Goal: Obtain resource: Obtain resource

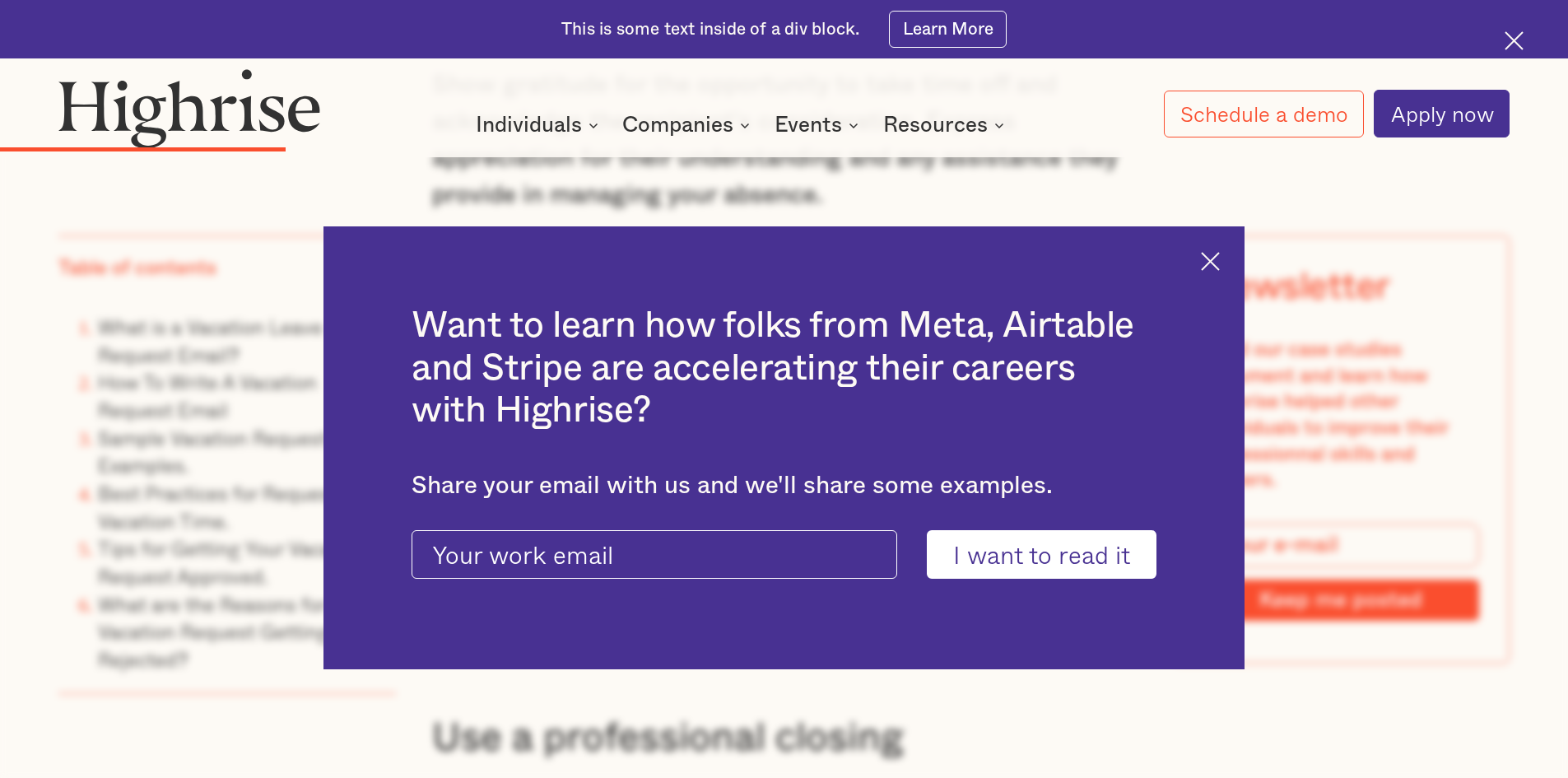
scroll to position [4612, 0]
click at [1218, 259] on img at bounding box center [1210, 261] width 19 height 19
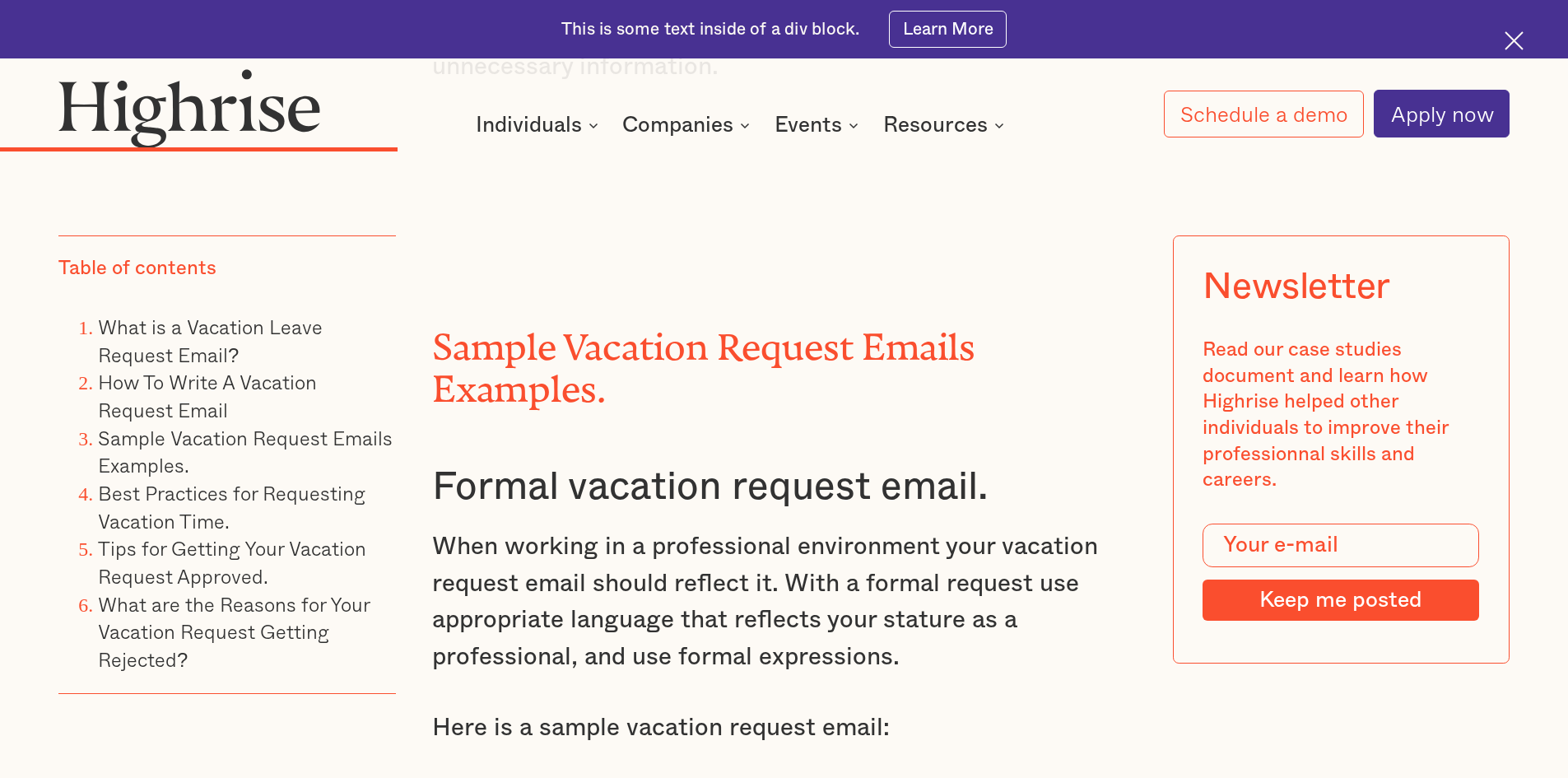
scroll to position [5847, 0]
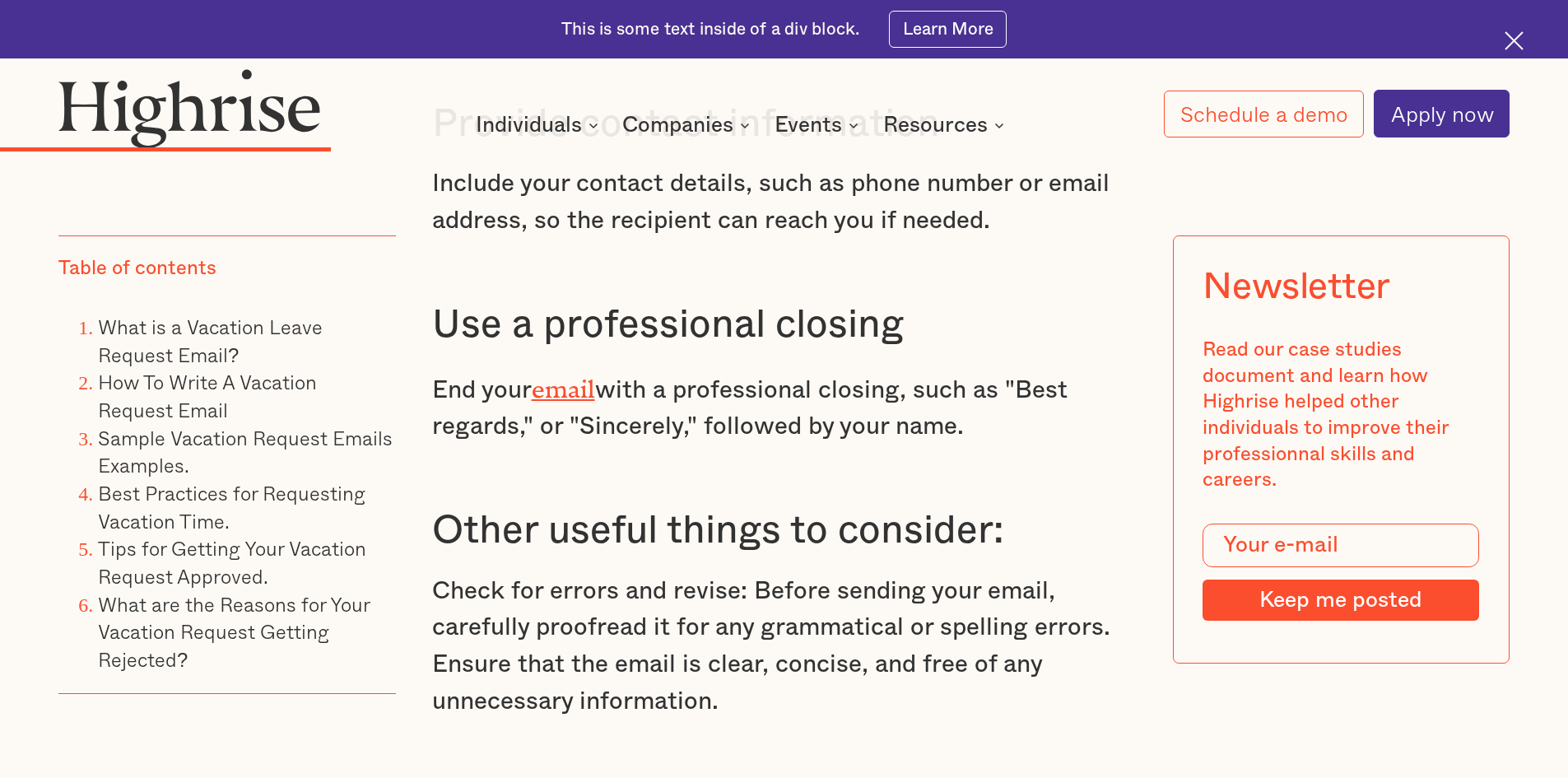
scroll to position [5518, 0]
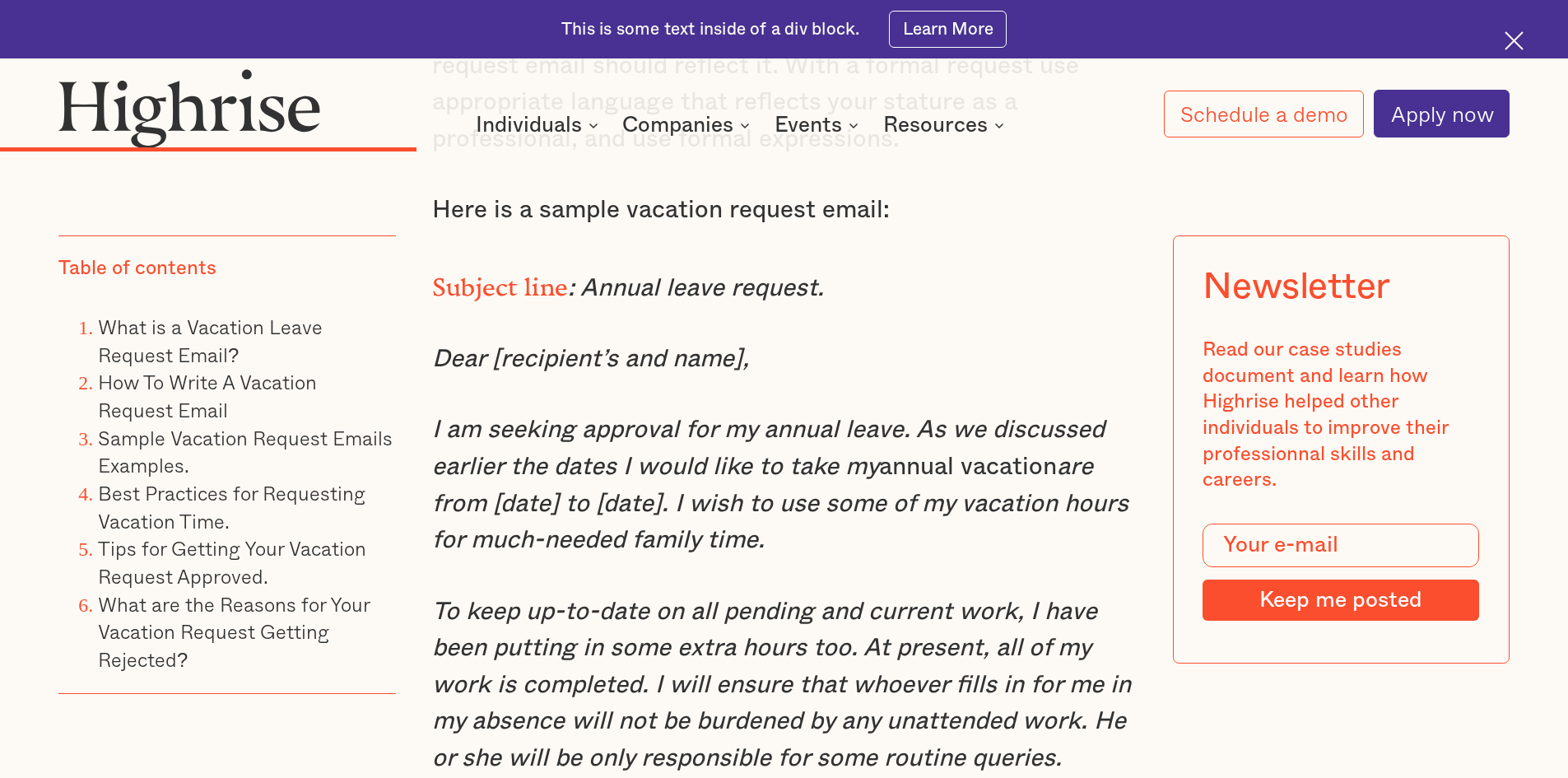
scroll to position [6341, 0]
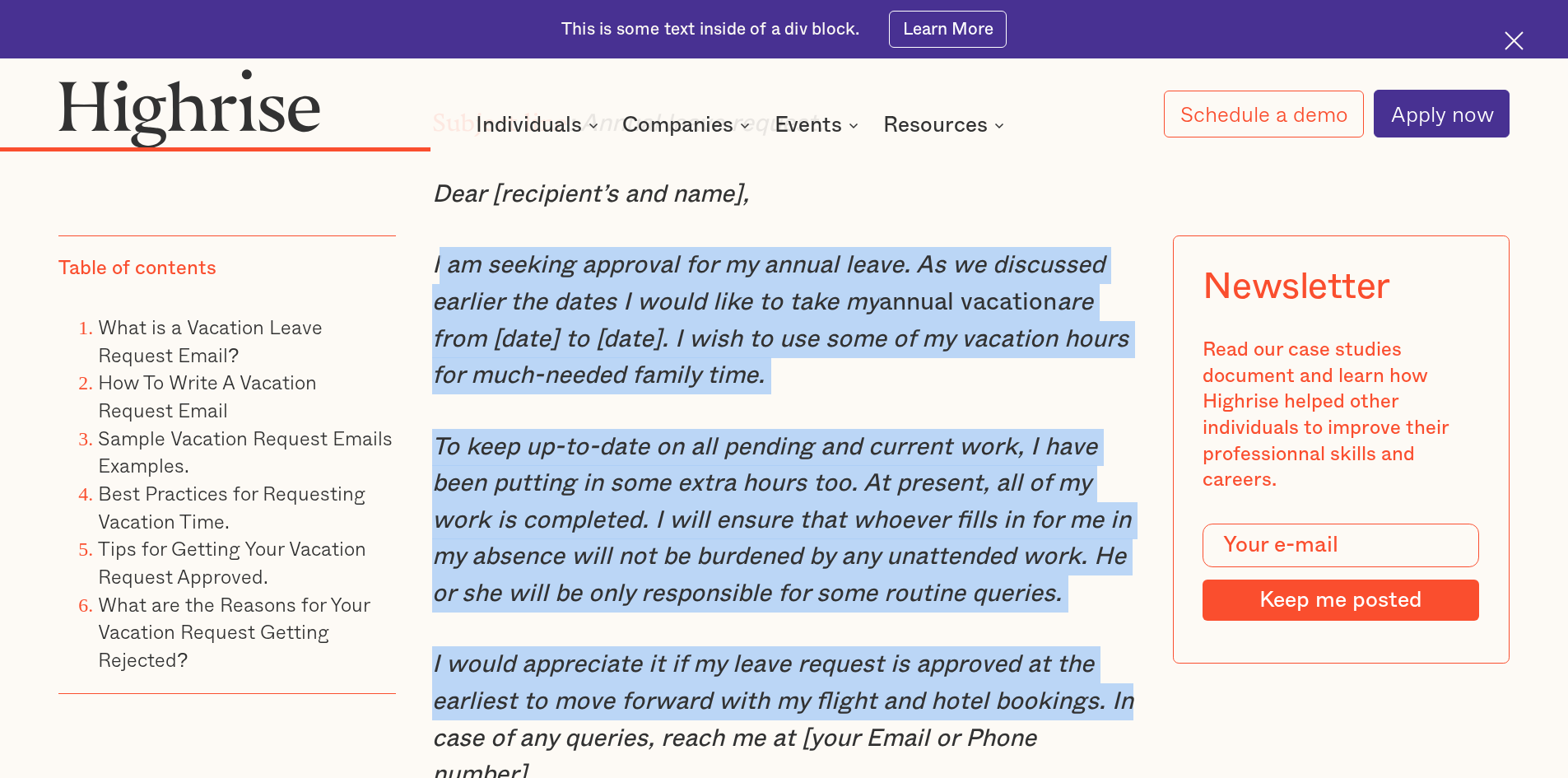
drag, startPoint x: 433, startPoint y: 301, endPoint x: 1148, endPoint y: 741, distance: 839.5
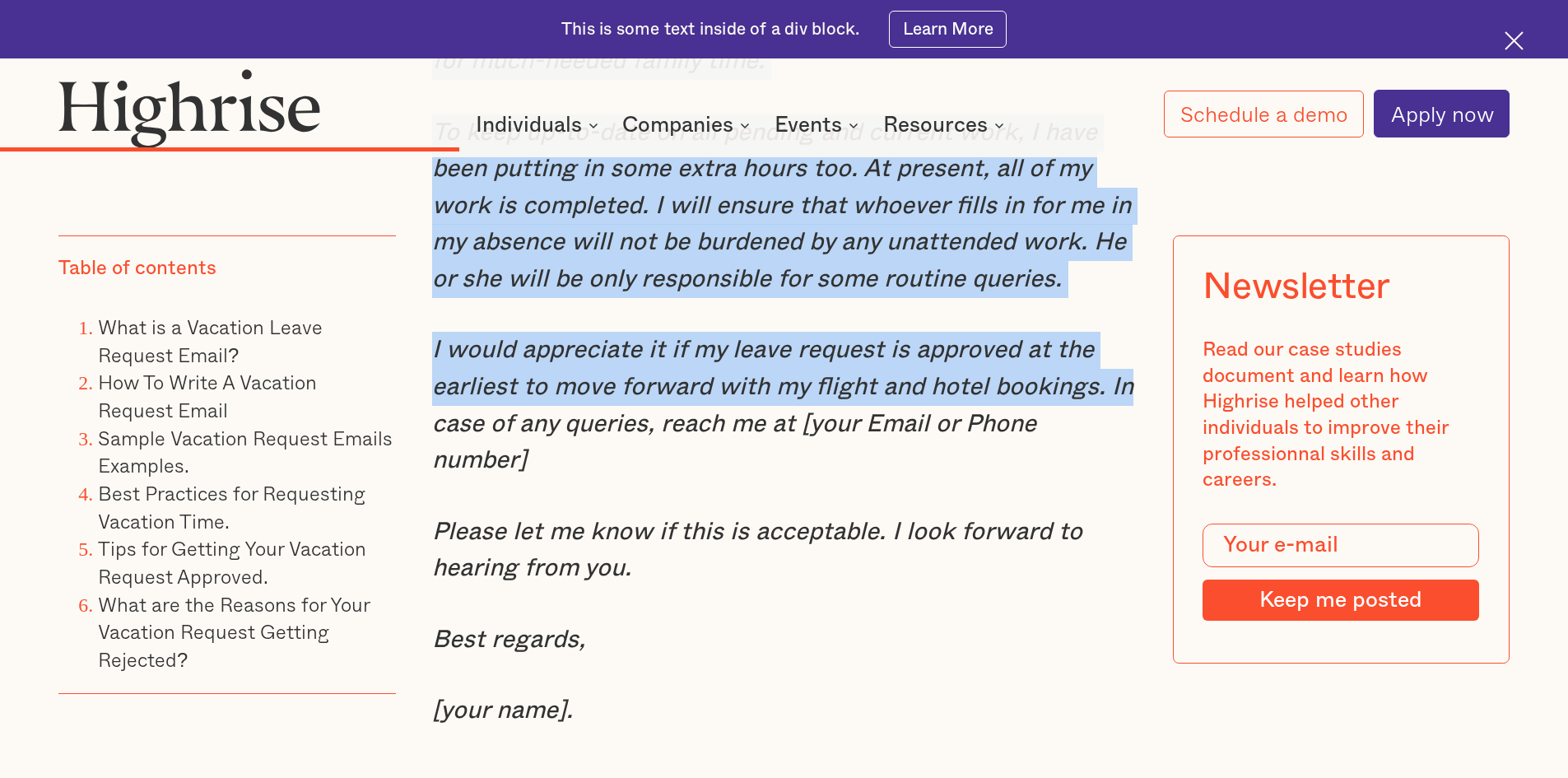
scroll to position [6670, 0]
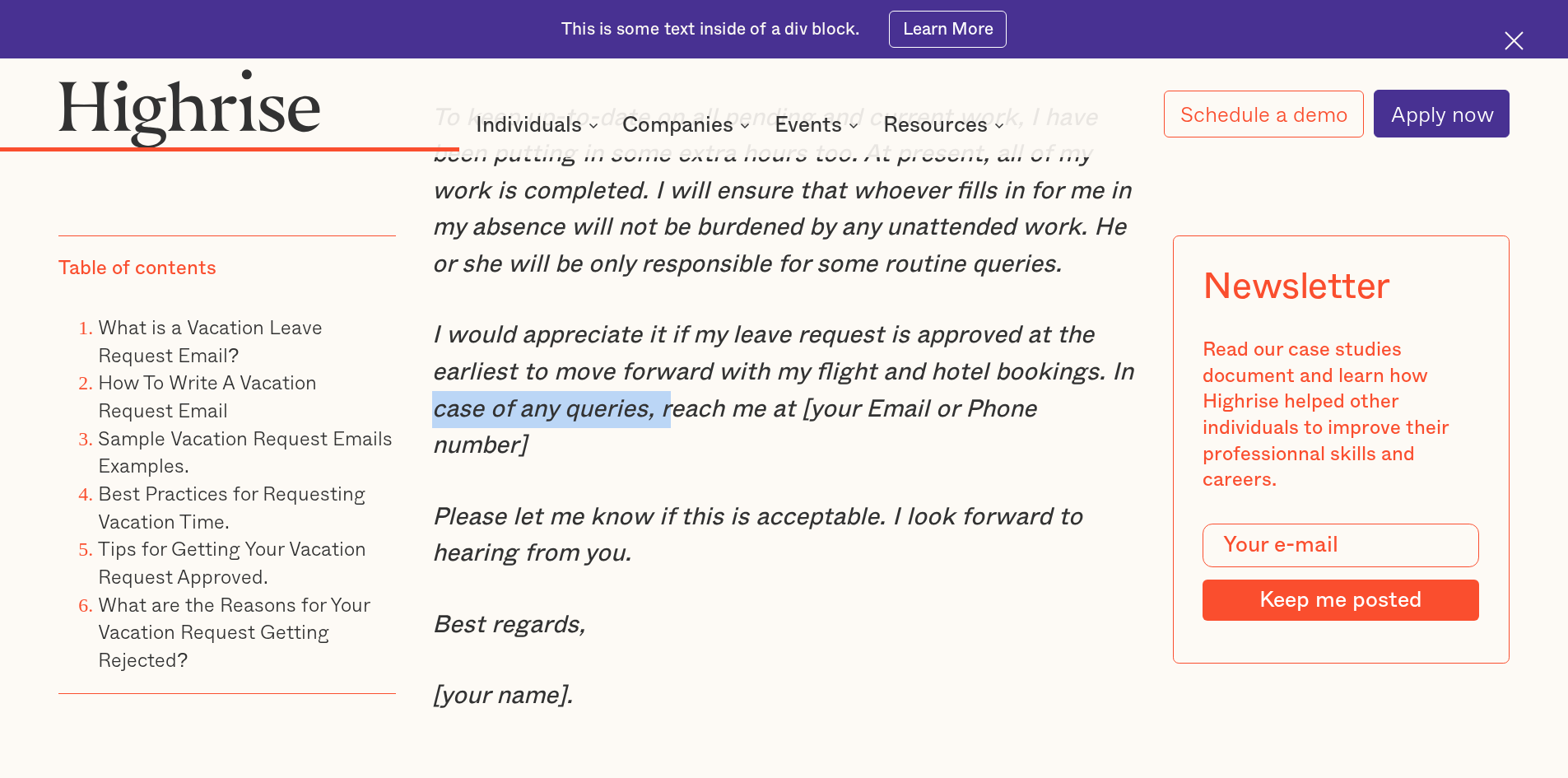
drag, startPoint x: 429, startPoint y: 456, endPoint x: 684, endPoint y: 460, distance: 255.0
click at [684, 458] on em "I would appreciate it if my leave request is approved at the earliest to move f…" at bounding box center [783, 391] width 701 height 135
click at [1073, 493] on div "Sample Vacation Request Emails Examples. Formal vacation request email. When wo…" at bounding box center [784, 540] width 705 height 2626
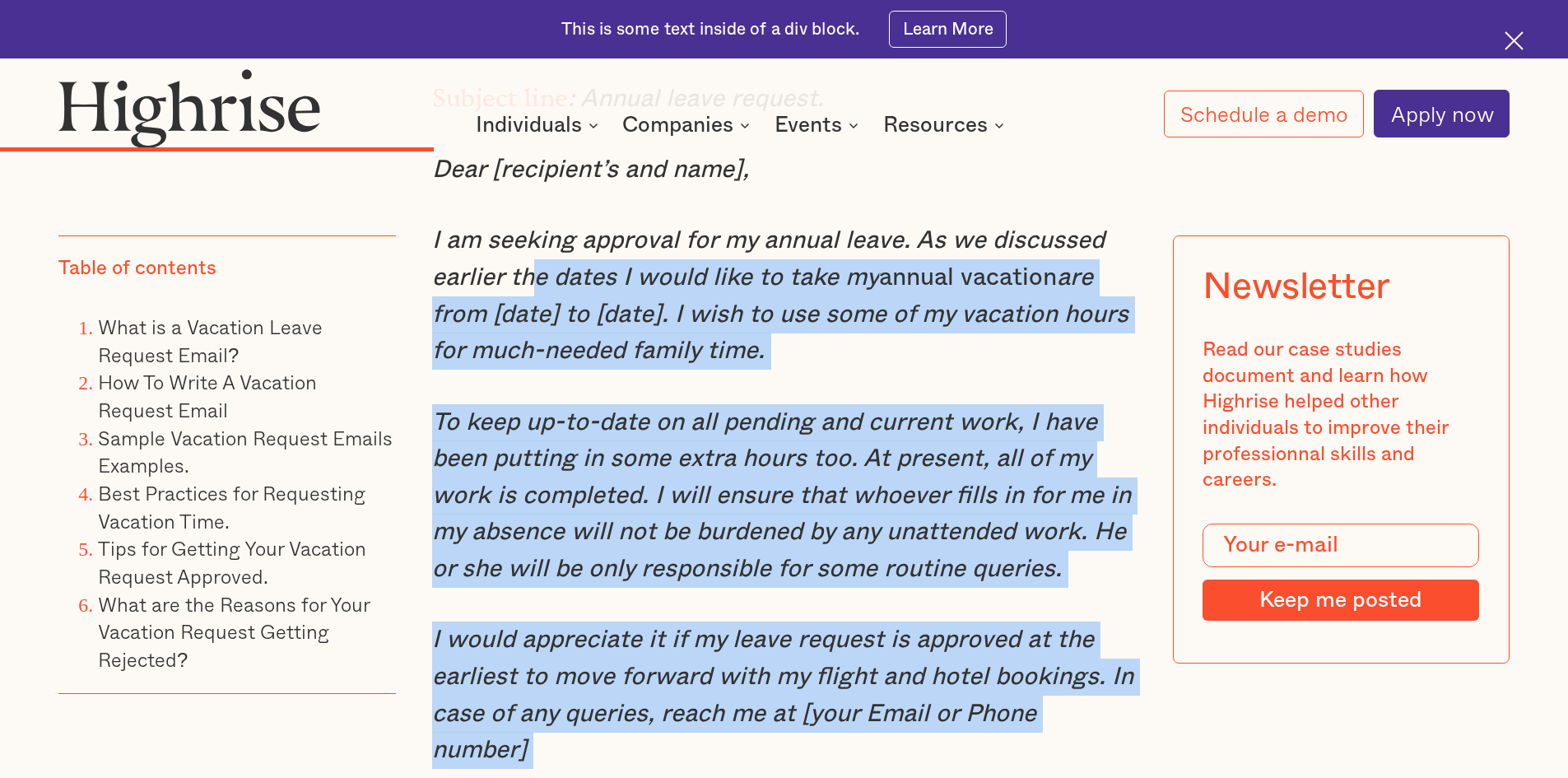
scroll to position [6341, 0]
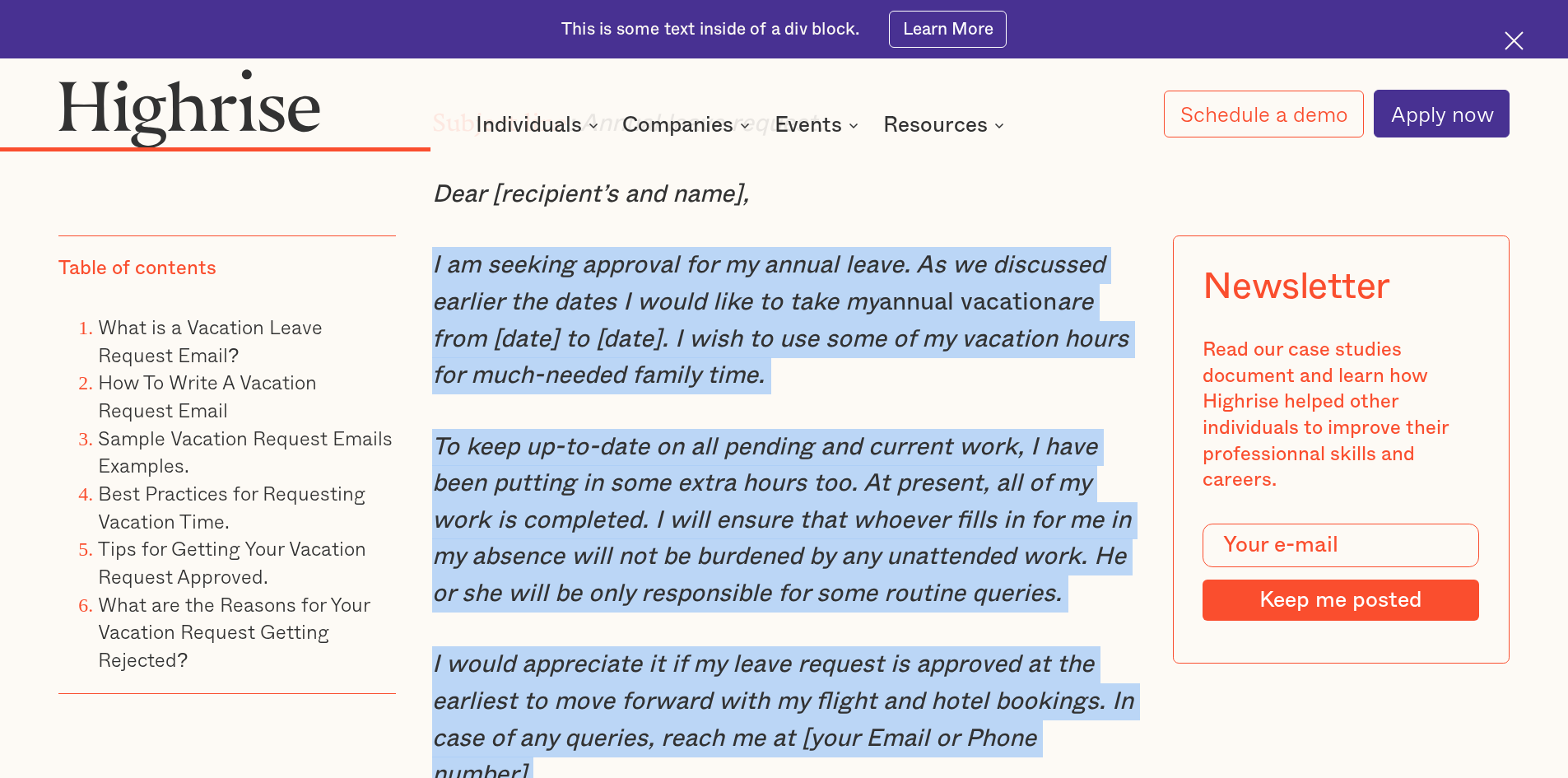
drag, startPoint x: 626, startPoint y: 556, endPoint x: 419, endPoint y: 306, distance: 324.6
copy div "I am seeking approval for my annual leave. As we discussed earlier the dates I …"
